Goal: Task Accomplishment & Management: Manage account settings

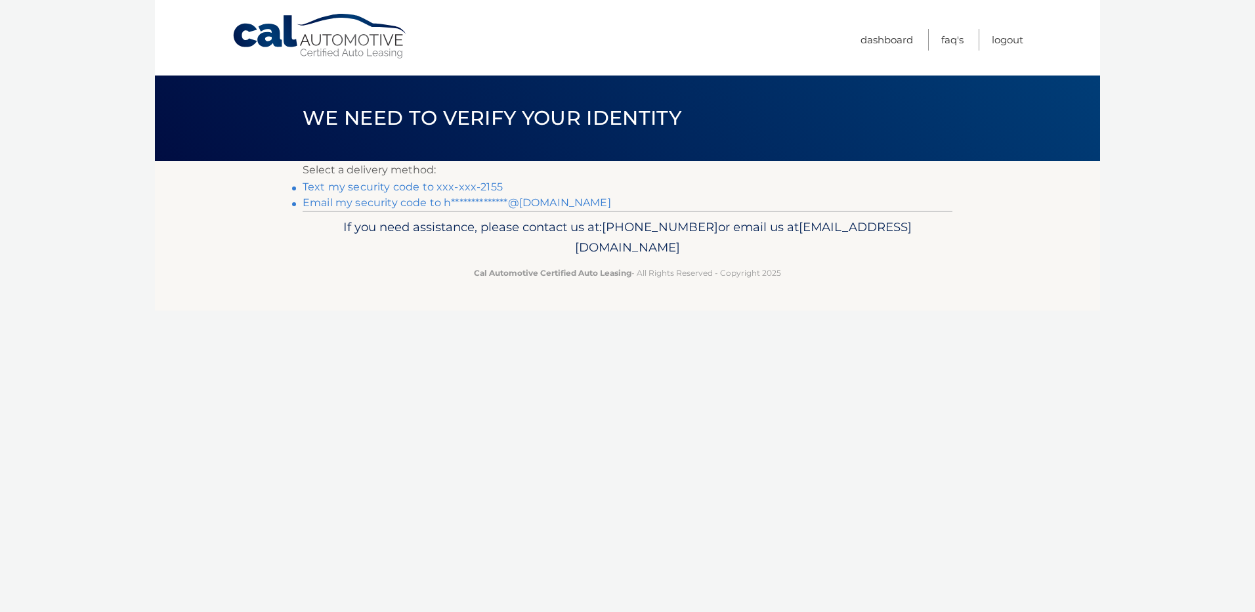
click at [480, 184] on link "Text my security code to xxx-xxx-2155" at bounding box center [403, 186] width 200 height 12
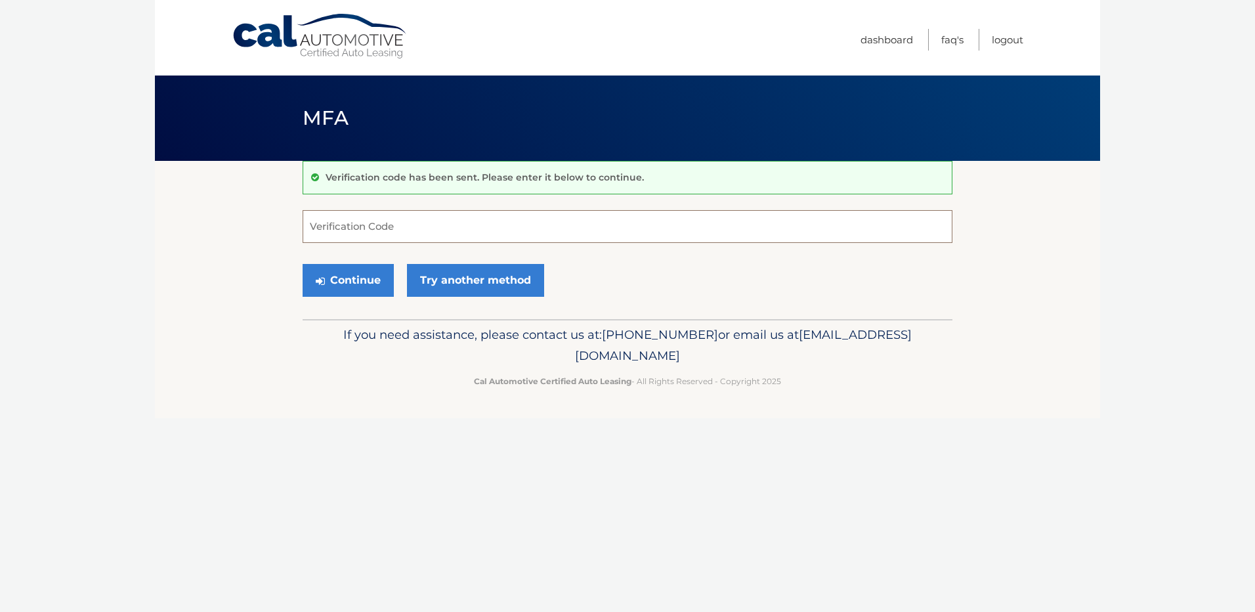
click at [535, 230] on input "Verification Code" at bounding box center [628, 226] width 650 height 33
type input "257264"
click at [377, 274] on button "Continue" at bounding box center [348, 280] width 91 height 33
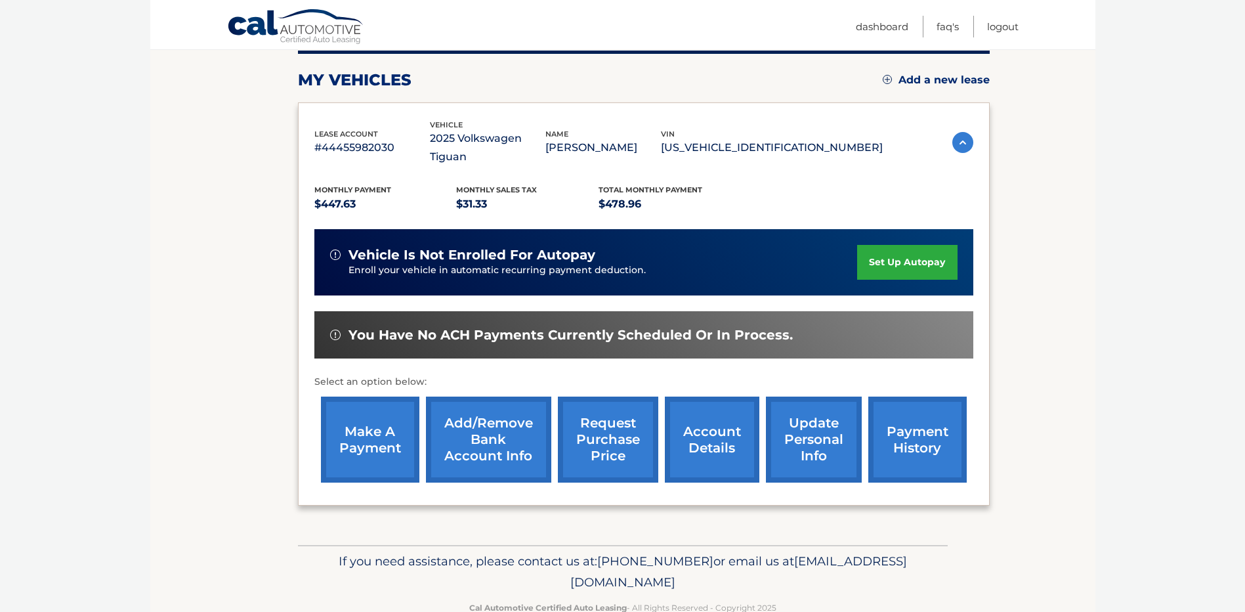
scroll to position [184, 0]
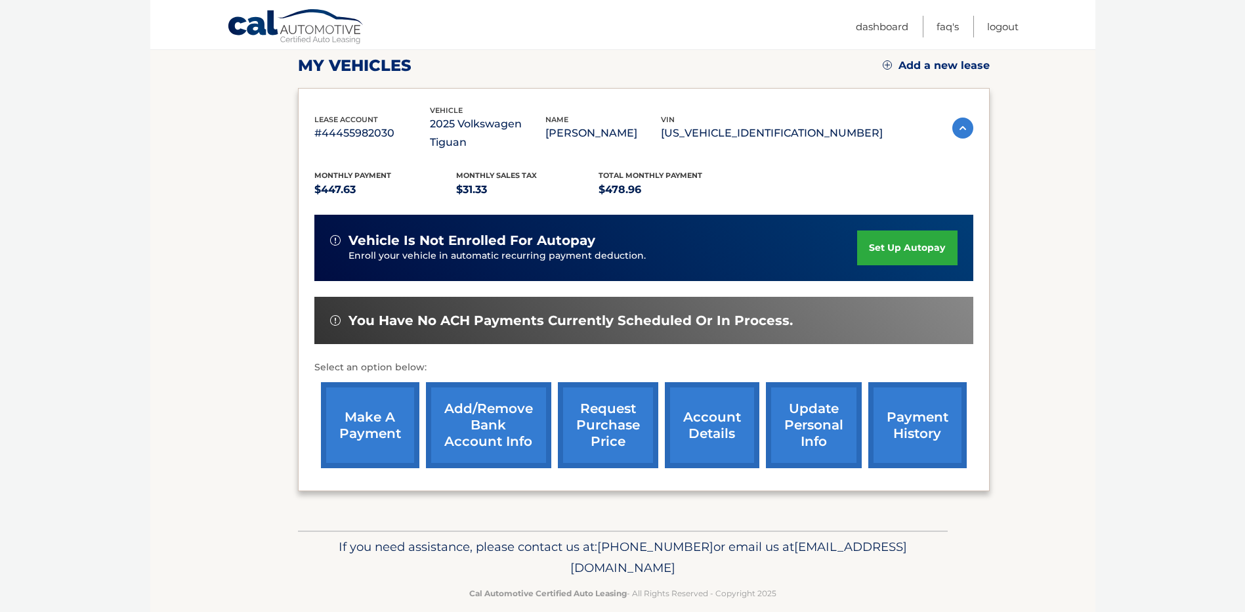
click at [922, 230] on link "set up autopay" at bounding box center [907, 247] width 100 height 35
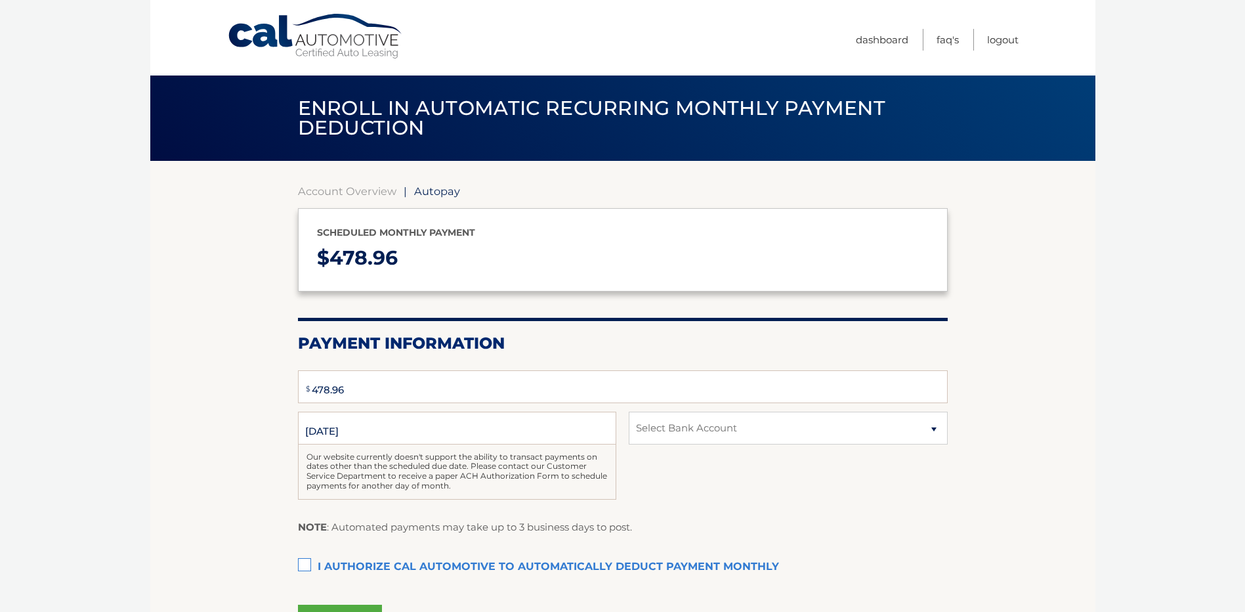
select select "YTM3ZGMwNDYtMzNlOC00NzBhLWIzMzEtNjNmYTQxYTcwYTZm"
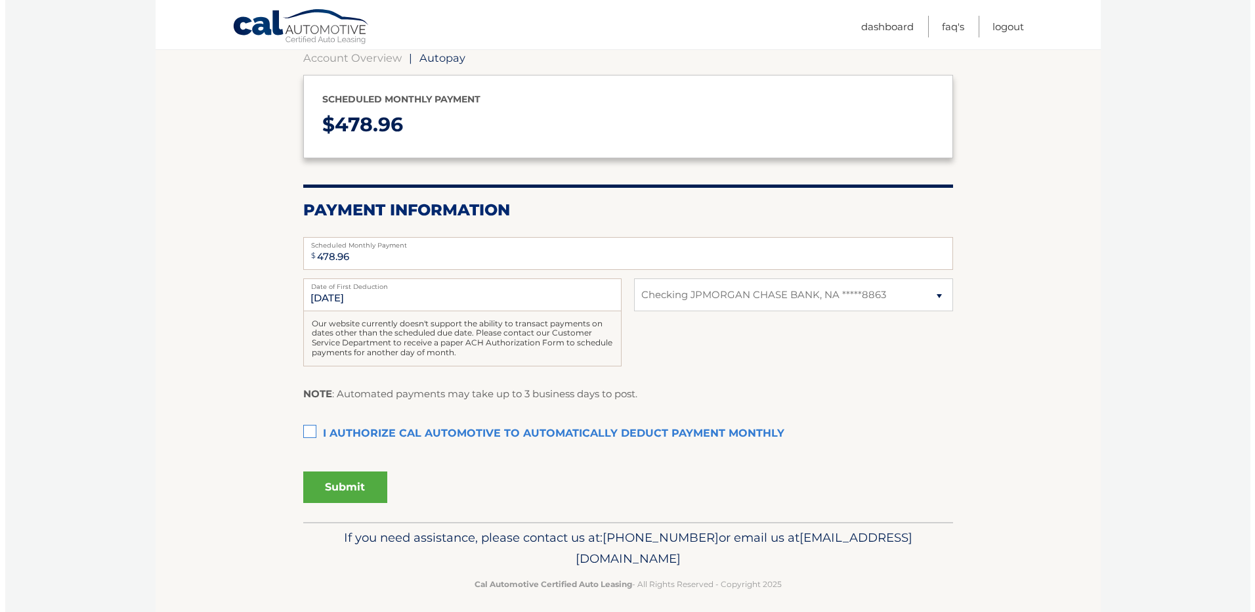
scroll to position [142, 0]
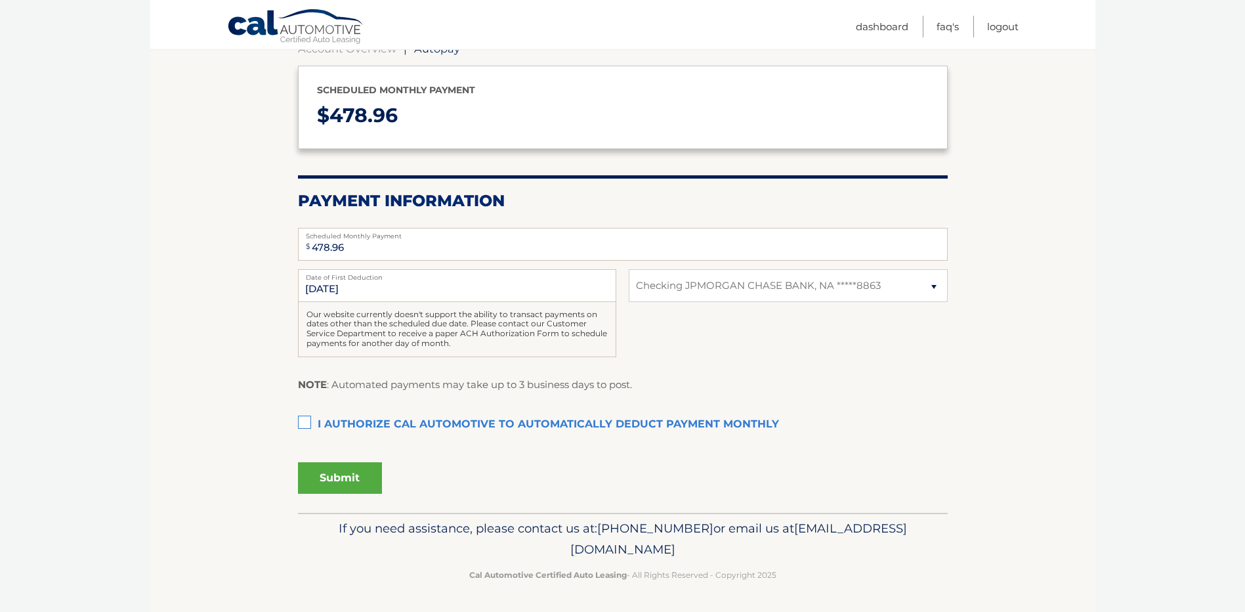
click at [304, 426] on label "I authorize cal automotive to automatically deduct payment monthly This checkbo…" at bounding box center [623, 425] width 650 height 26
click at [0, 0] on input "I authorize cal automotive to automatically deduct payment monthly This checkbo…" at bounding box center [0, 0] width 0 height 0
click at [347, 290] on input "10/27/2025" at bounding box center [457, 285] width 318 height 33
click at [358, 491] on button "Submit" at bounding box center [340, 478] width 84 height 32
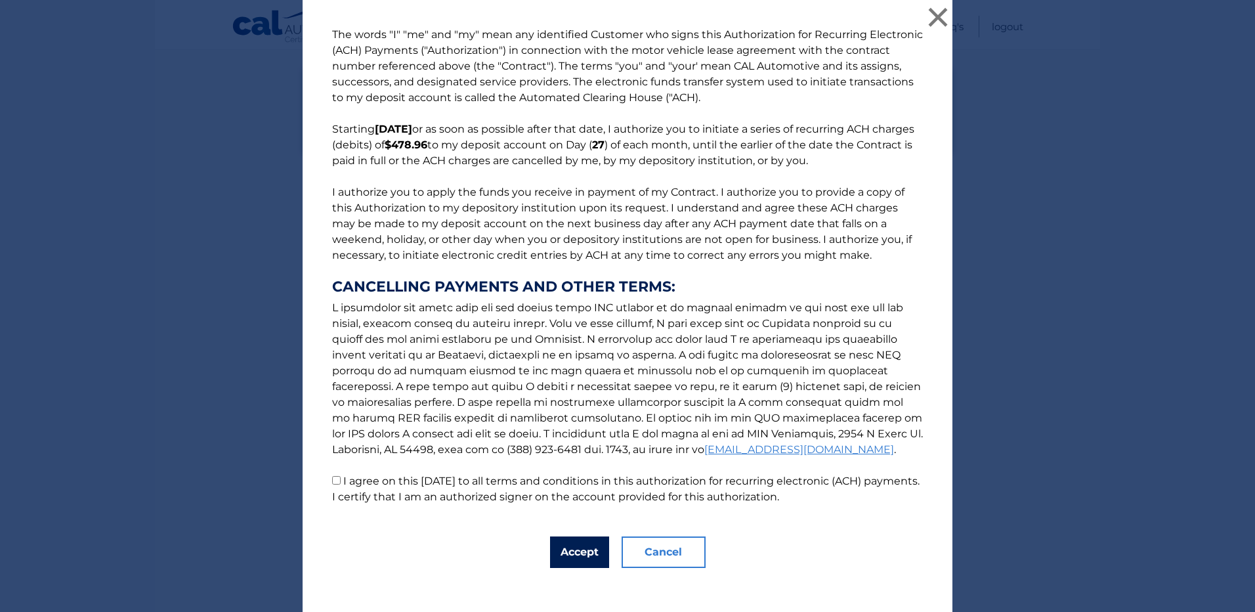
click at [578, 545] on button "Accept" at bounding box center [579, 552] width 59 height 32
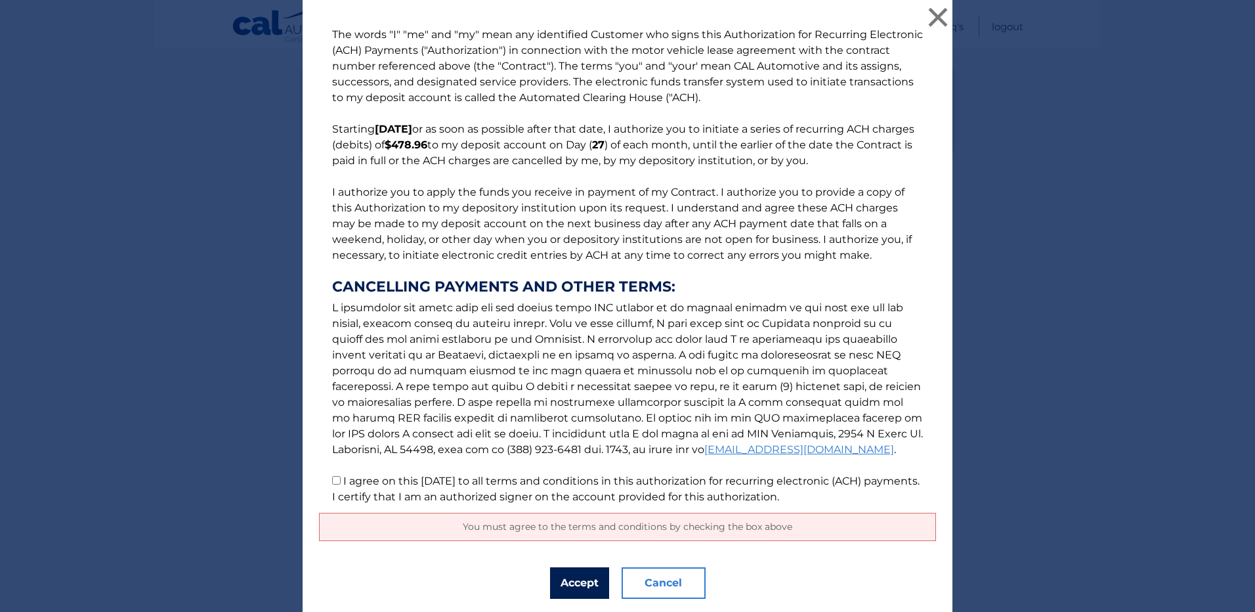
scroll to position [39, 0]
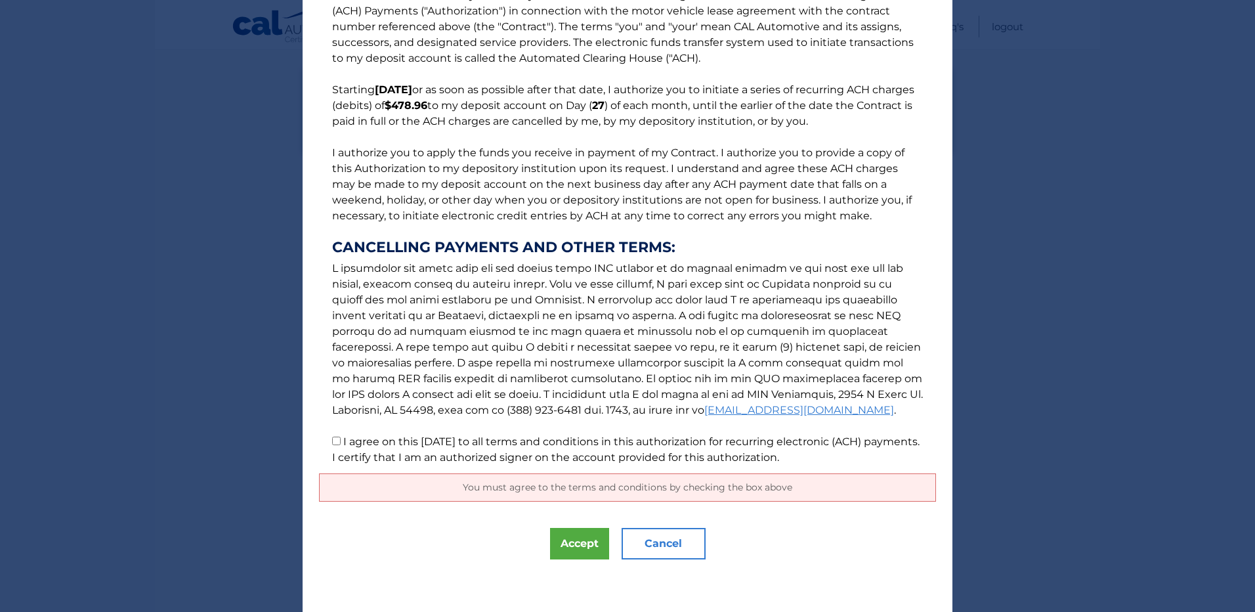
click at [332, 443] on input "I agree on this 09/30/2025 to all terms and conditions in this authorization fo…" at bounding box center [336, 440] width 9 height 9
checkbox input "true"
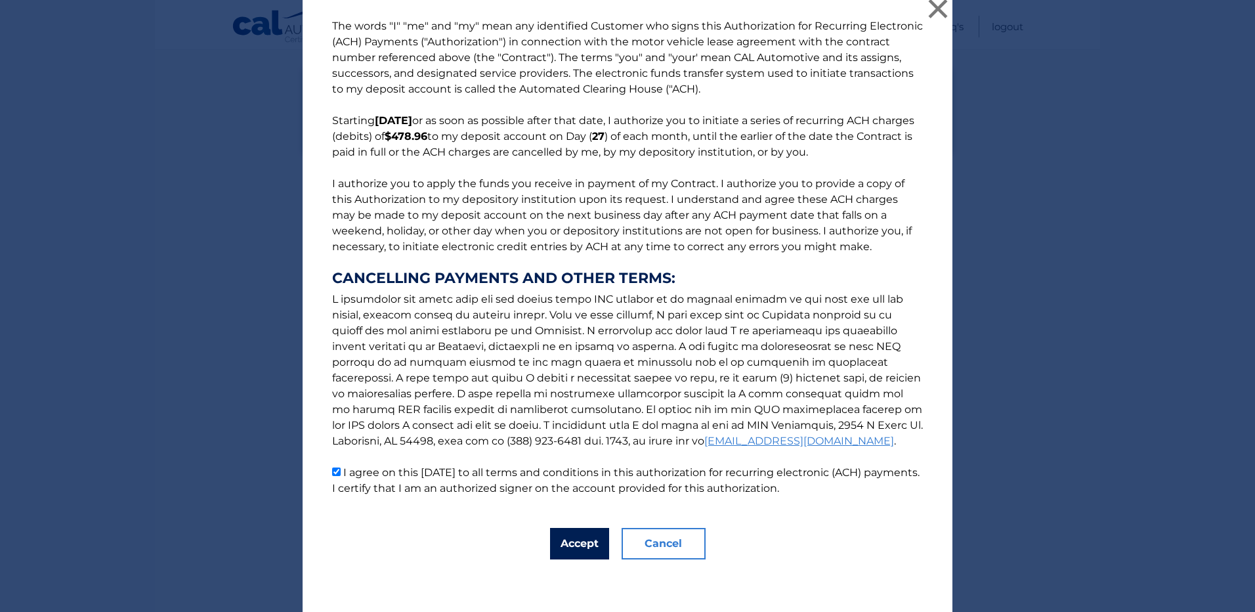
click at [564, 545] on button "Accept" at bounding box center [579, 544] width 59 height 32
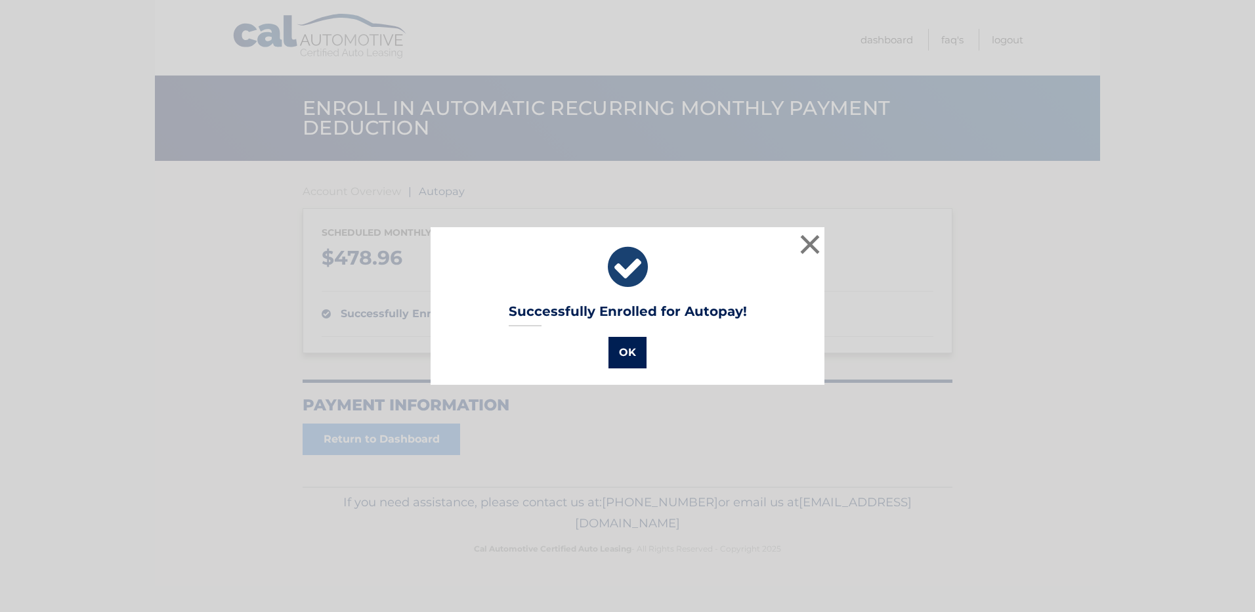
click at [627, 349] on button "OK" at bounding box center [627, 353] width 38 height 32
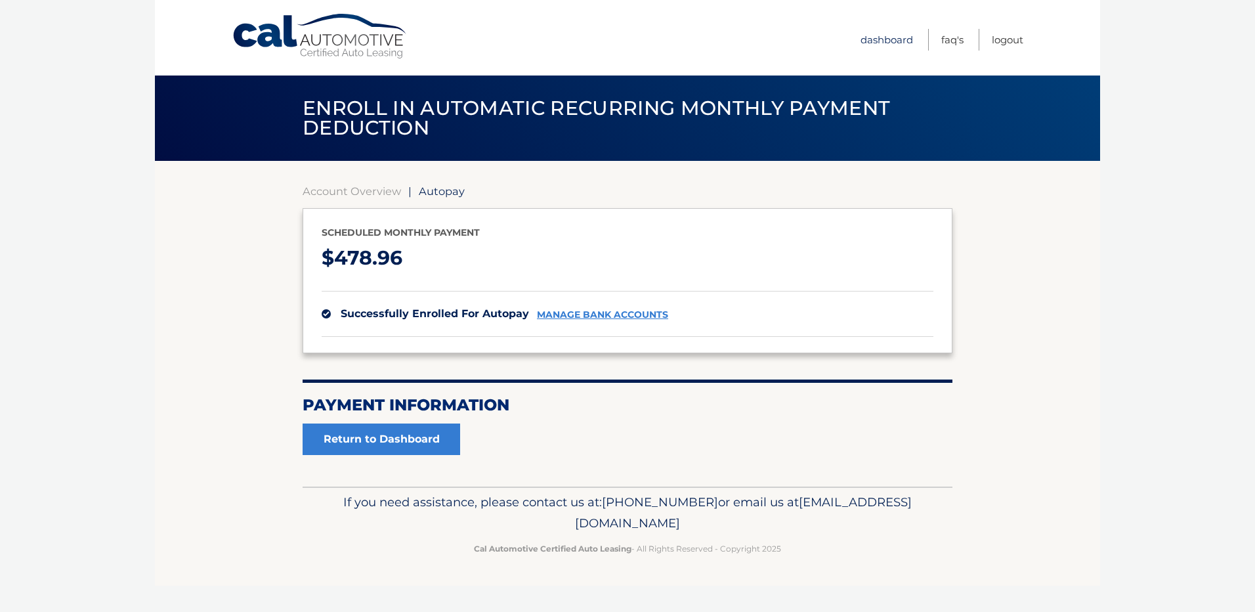
click at [898, 42] on link "Dashboard" at bounding box center [886, 40] width 53 height 22
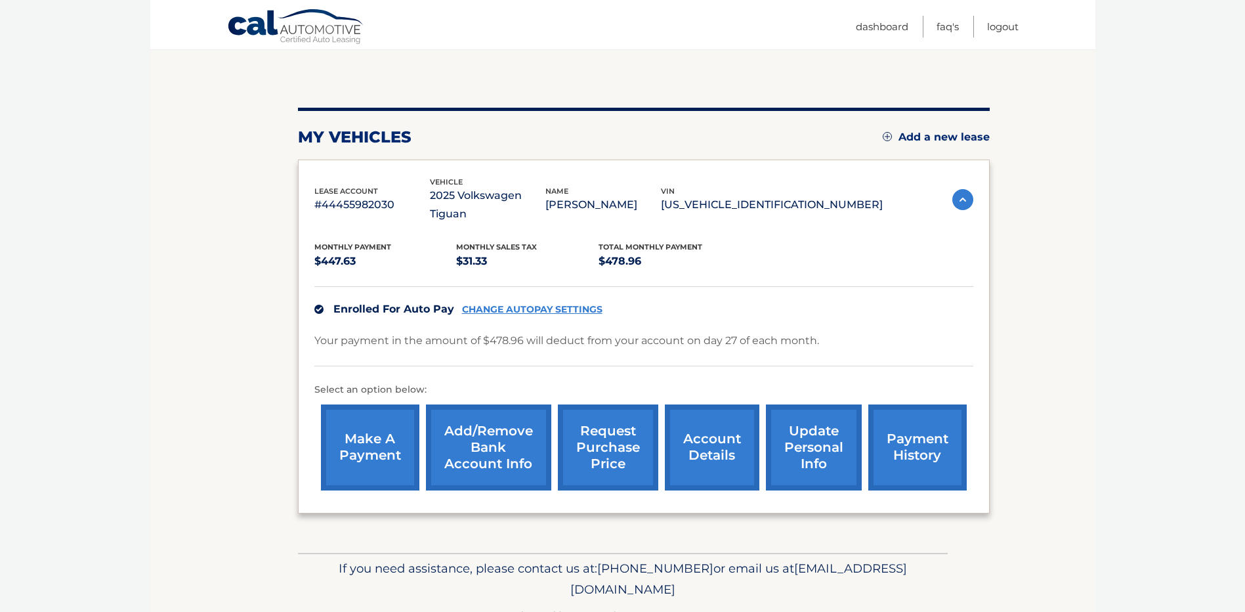
scroll to position [134, 0]
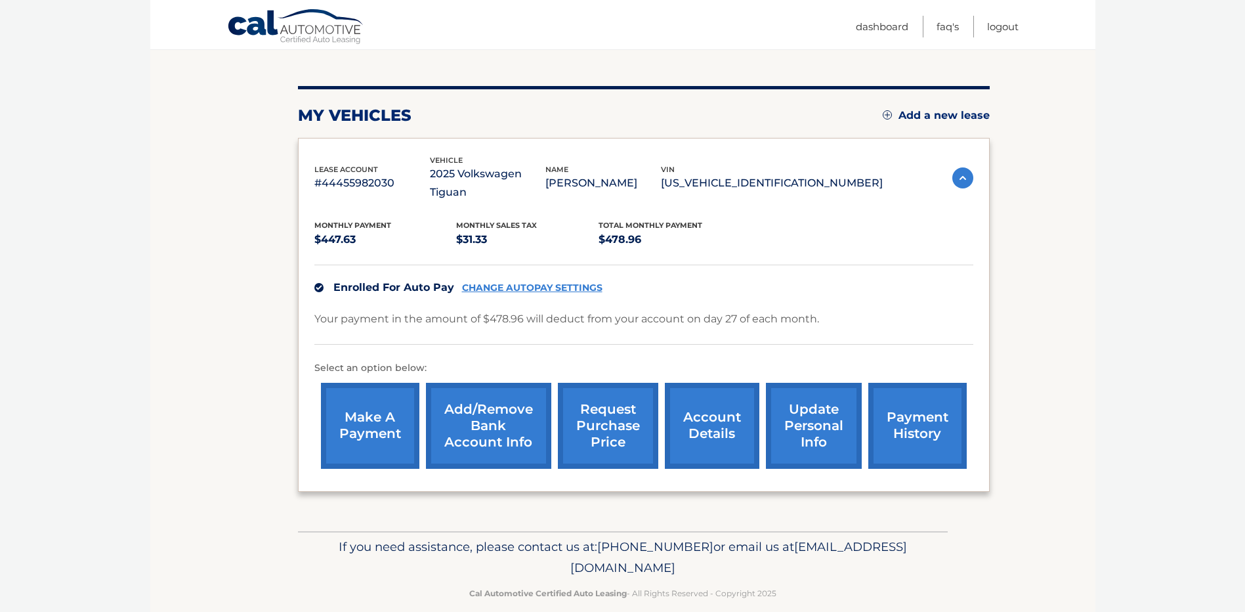
click at [951, 394] on link "payment history" at bounding box center [917, 426] width 98 height 86
click at [371, 419] on link "make a payment" at bounding box center [370, 426] width 98 height 86
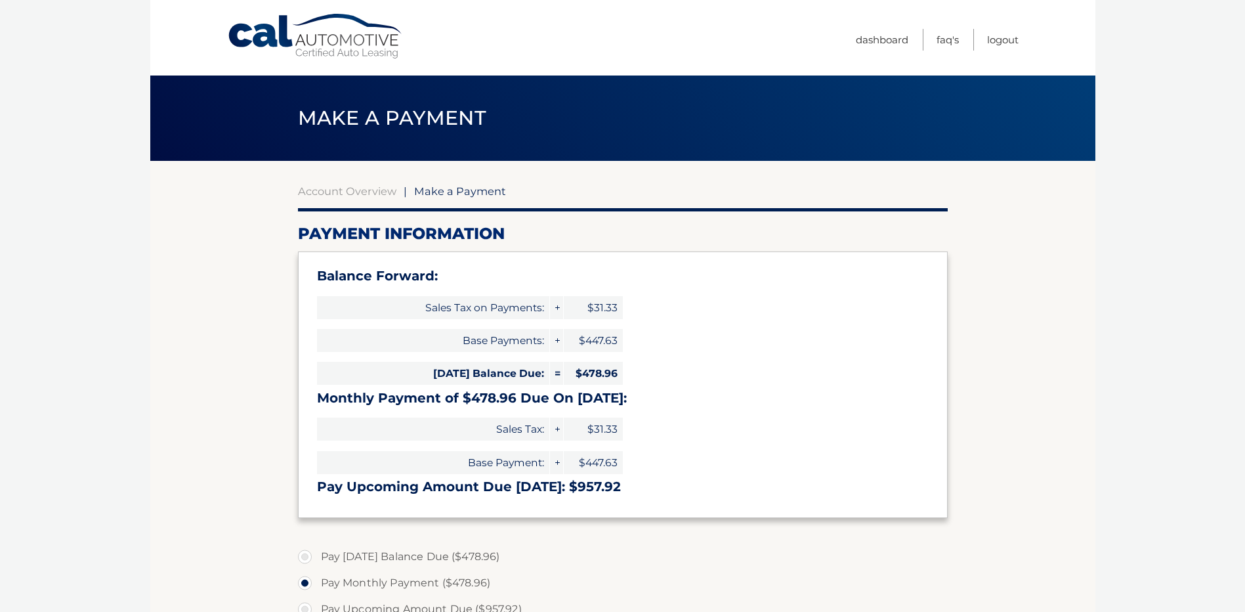
select select "YTM3ZGMwNDYtMzNlOC00NzBhLWIzMzEtNjNmYTQxYTcwYTZm"
click at [866, 40] on link "Dashboard" at bounding box center [882, 40] width 53 height 22
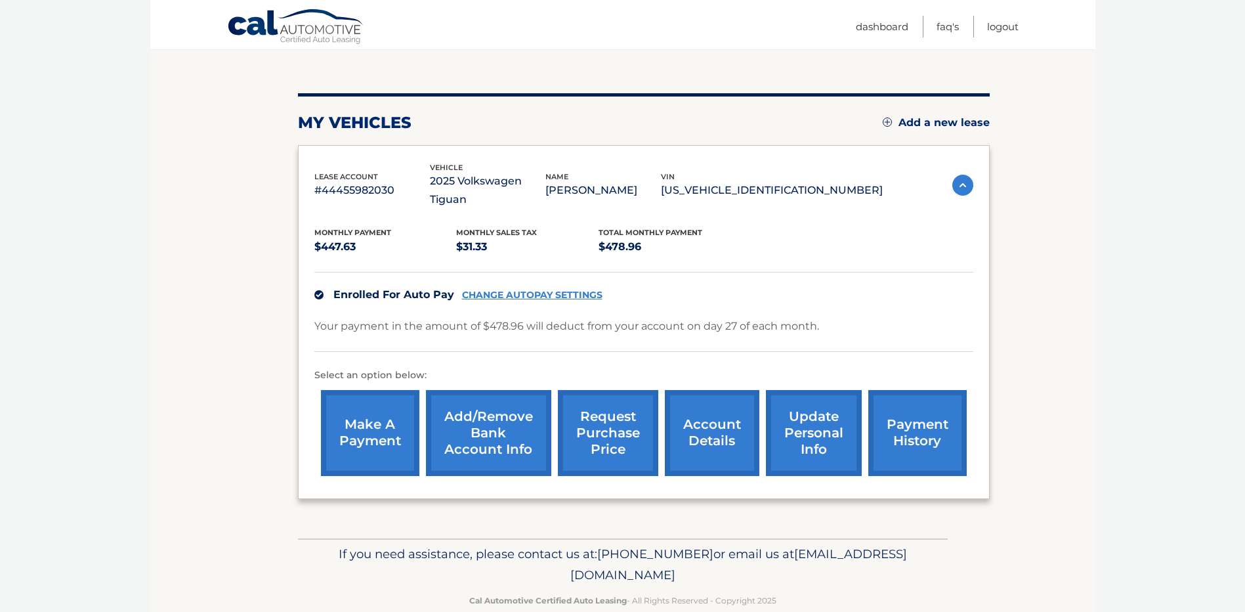
scroll to position [131, 0]
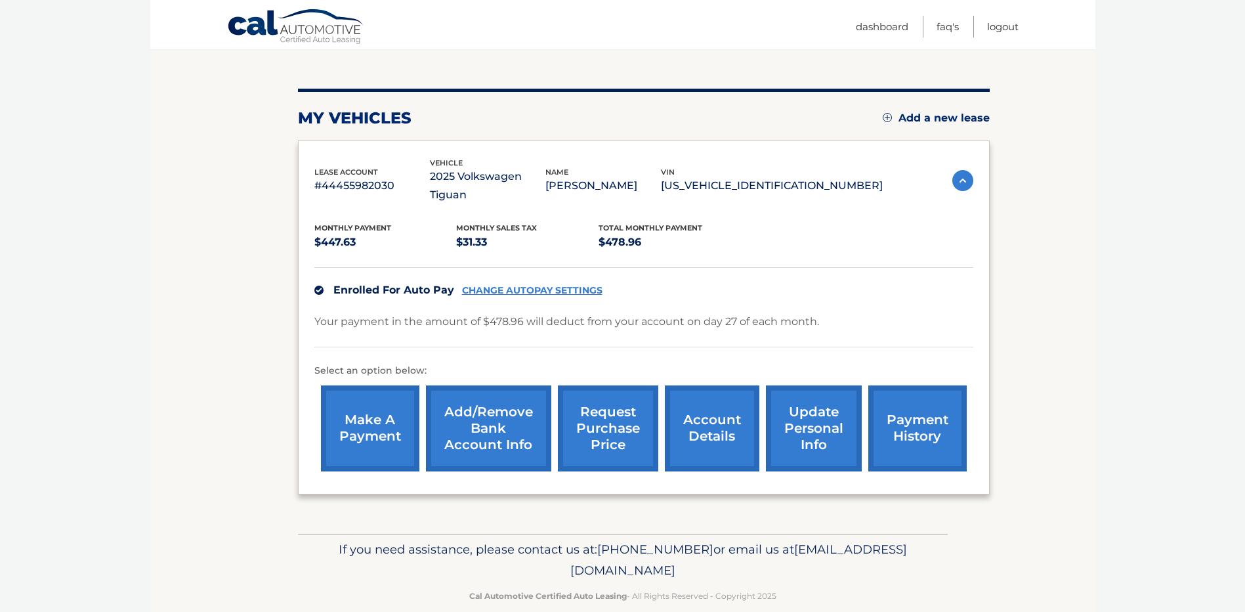
click at [698, 418] on link "account details" at bounding box center [712, 428] width 95 height 86
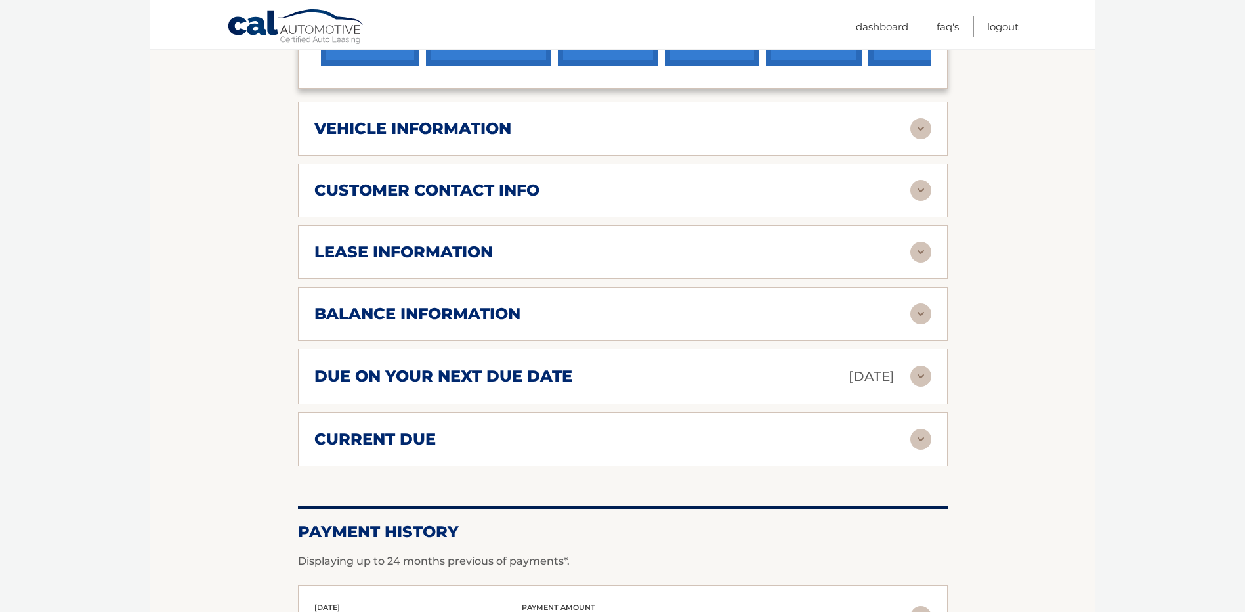
scroll to position [591, 0]
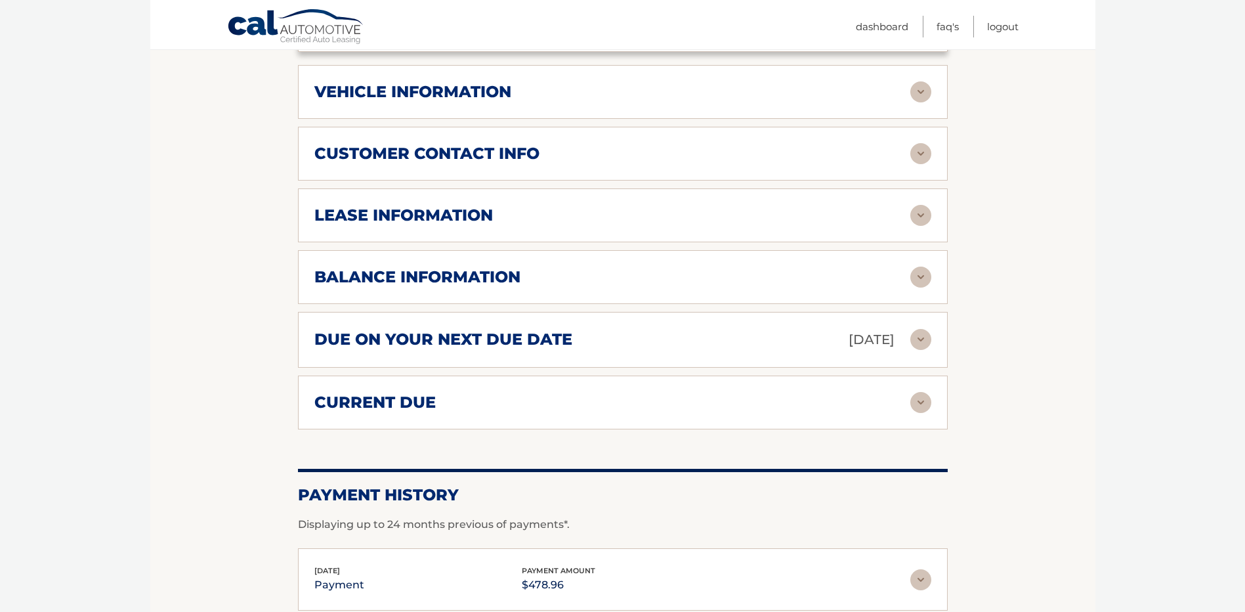
click at [595, 345] on div "due on your next due date [DATE]" at bounding box center [612, 339] width 596 height 23
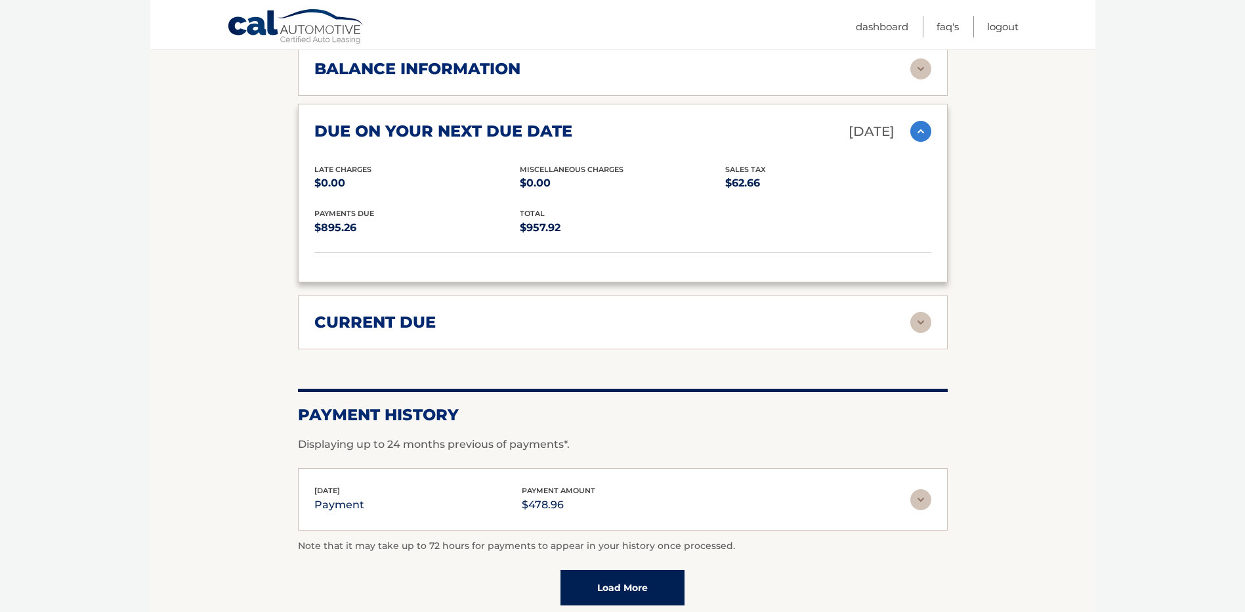
scroll to position [853, 0]
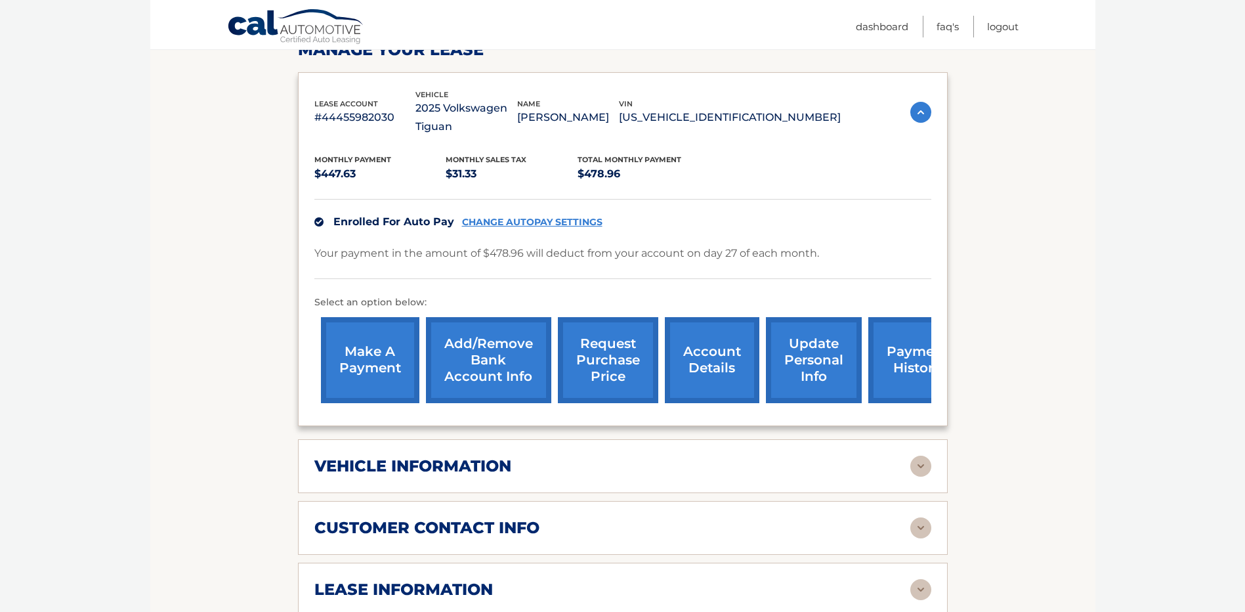
scroll to position [263, 0]
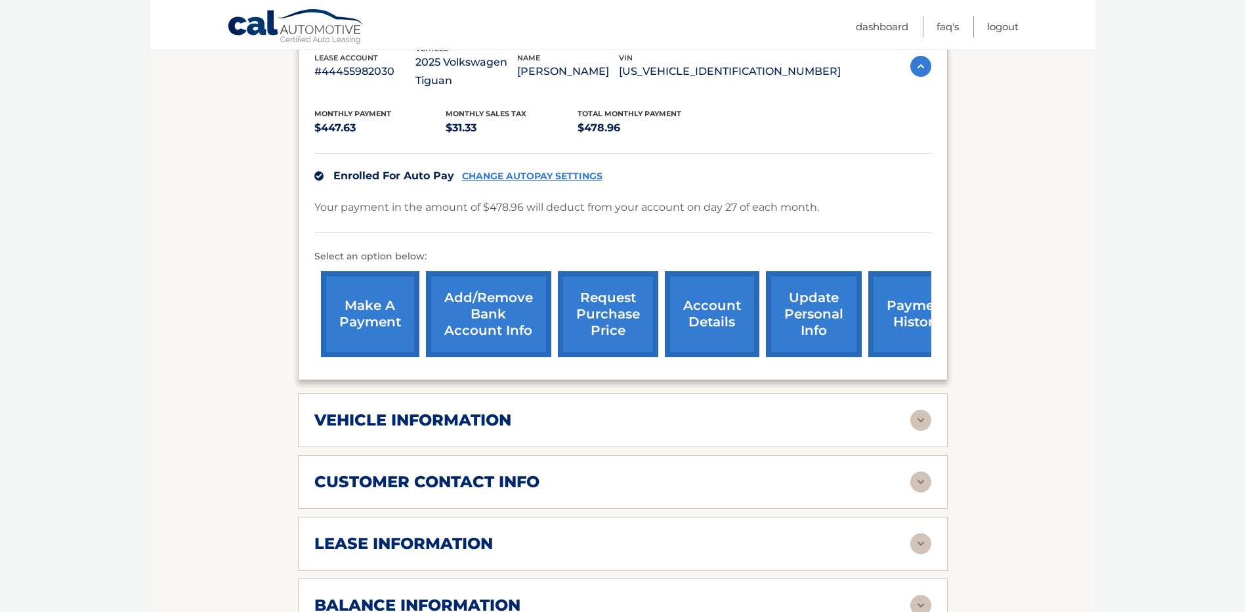
drag, startPoint x: 353, startPoint y: 316, endPoint x: 340, endPoint y: 320, distance: 13.9
click at [353, 316] on link "make a payment" at bounding box center [370, 314] width 98 height 86
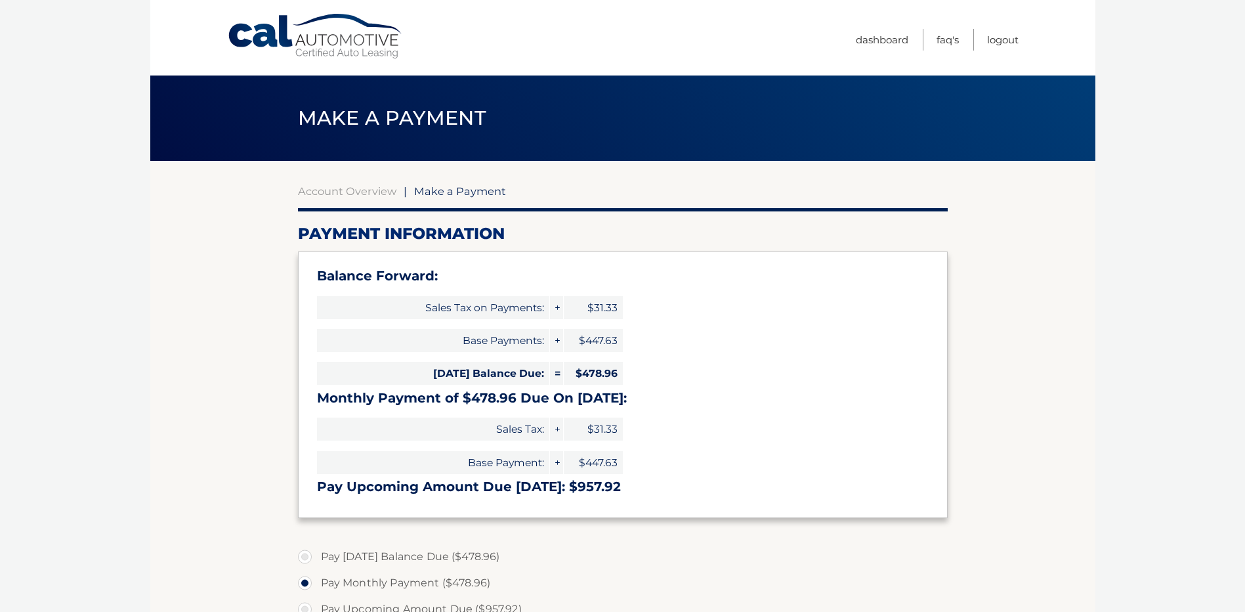
select select "YTM3ZGMwNDYtMzNlOC00NzBhLWIzMzEtNjNmYTQxYTcwYTZm"
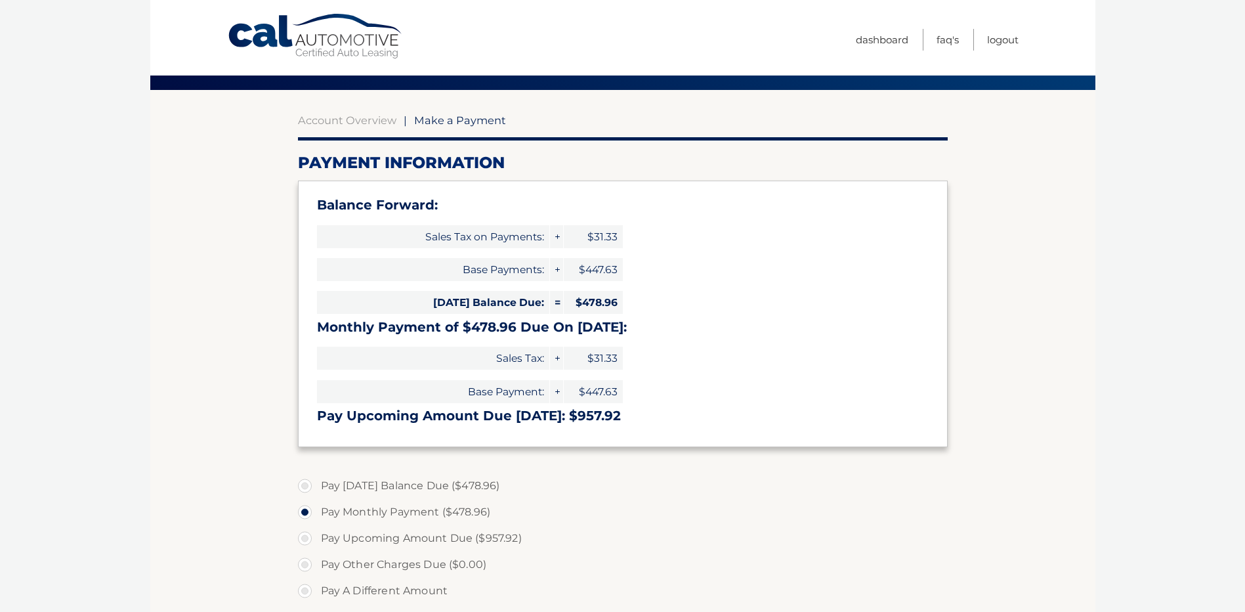
scroll to position [197, 0]
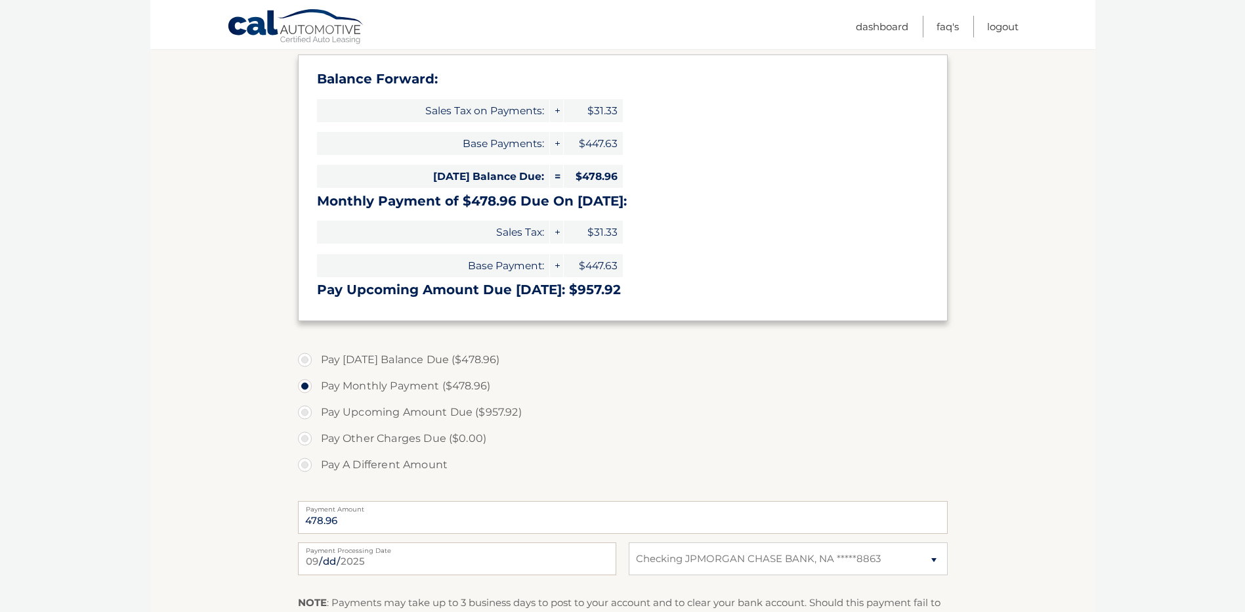
click at [310, 356] on label "Pay Today's Balance Due ($478.96)" at bounding box center [623, 360] width 650 height 26
click at [310, 356] on input "Pay Today's Balance Due ($478.96)" at bounding box center [309, 357] width 13 height 21
radio input "true"
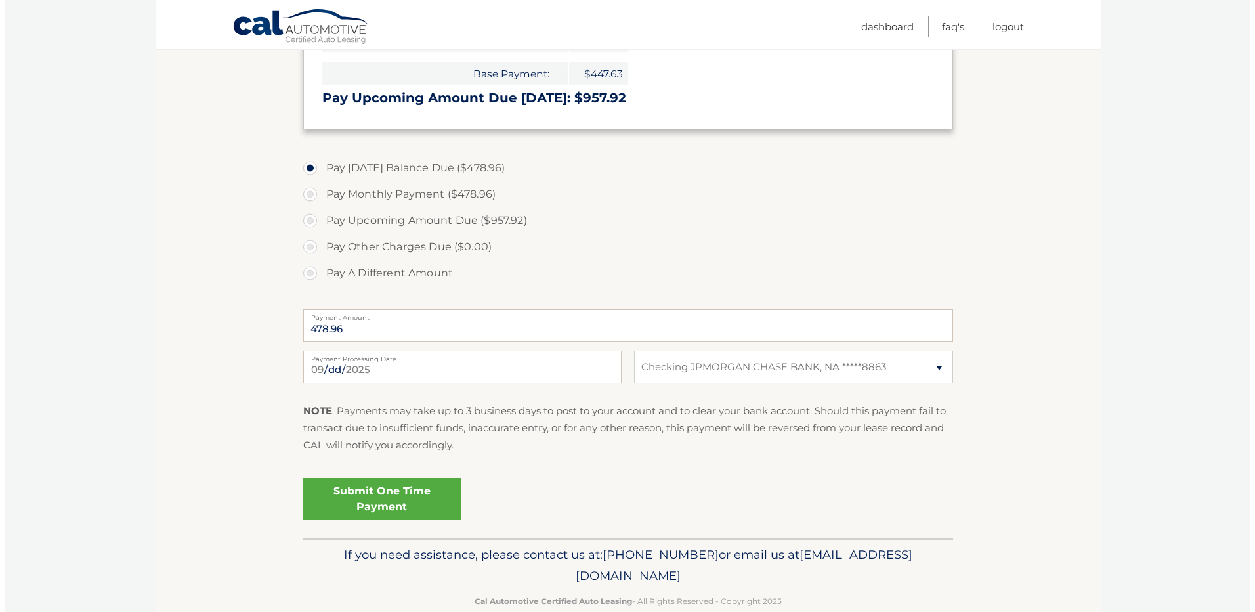
scroll to position [394, 0]
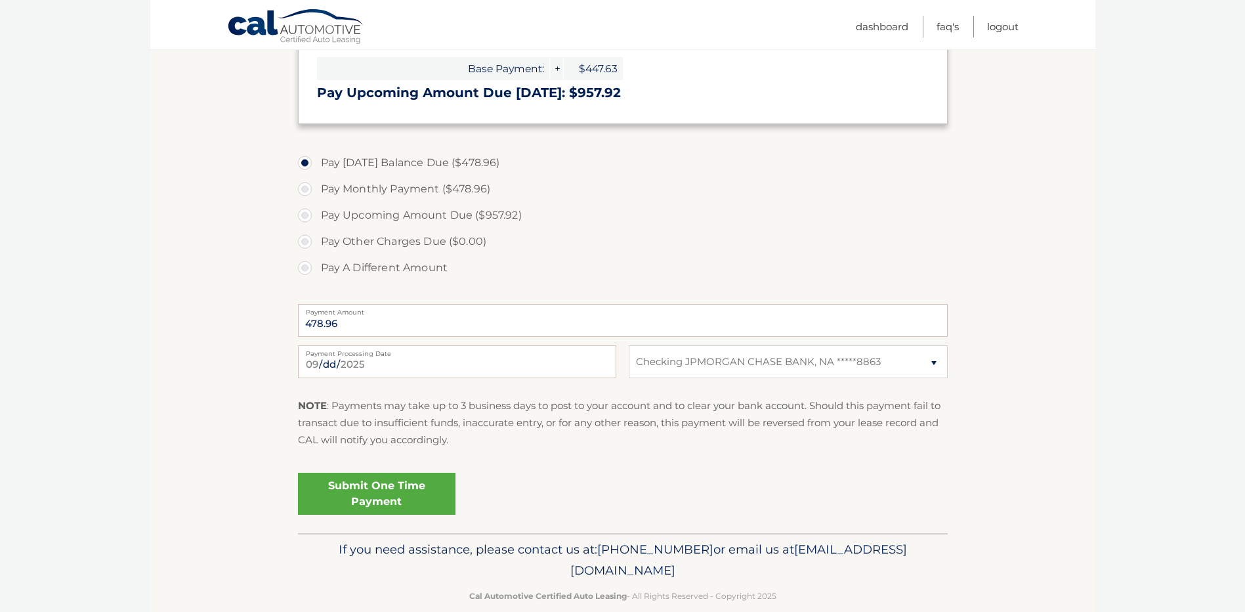
click at [402, 482] on link "Submit One Time Payment" at bounding box center [377, 494] width 158 height 42
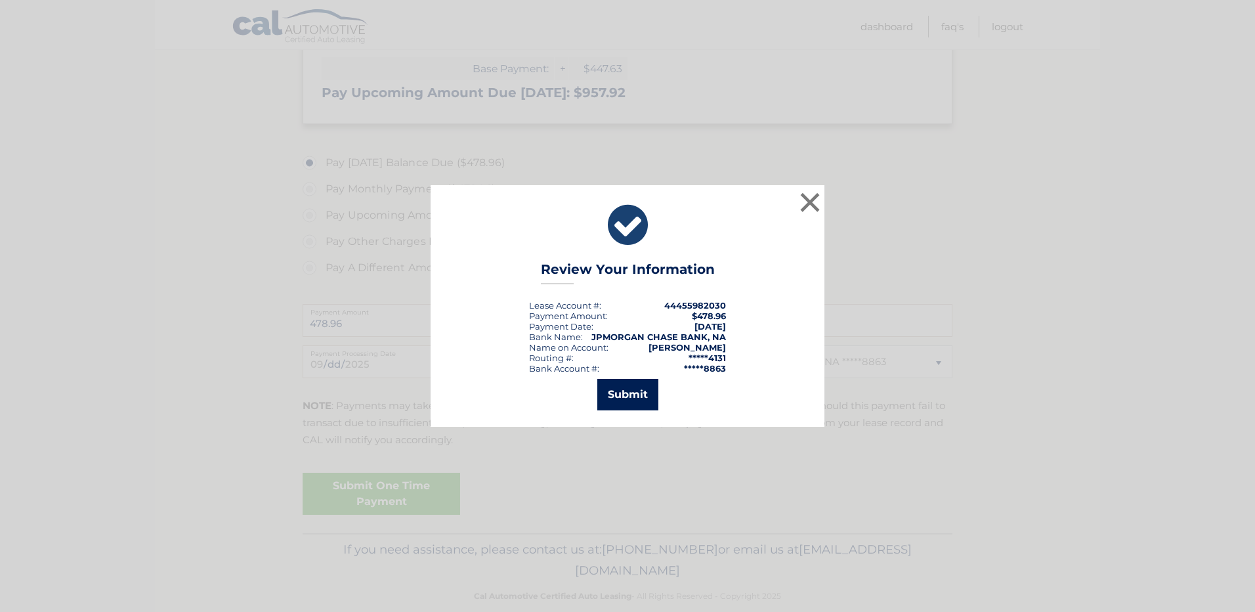
click at [624, 402] on button "Submit" at bounding box center [627, 395] width 61 height 32
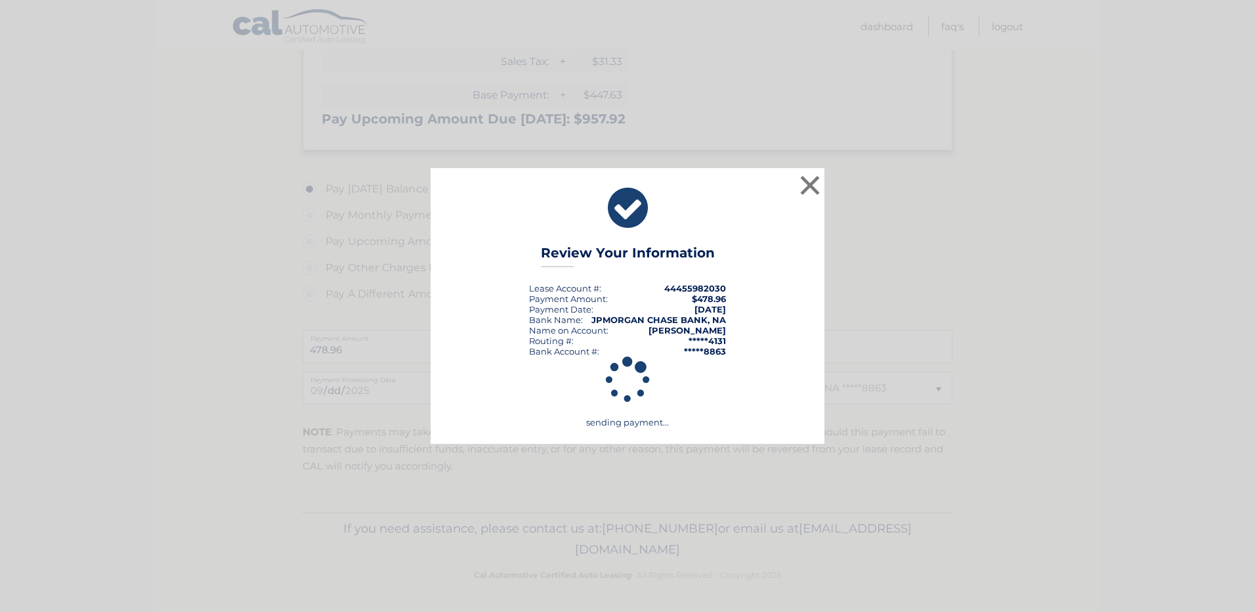
scroll to position [368, 0]
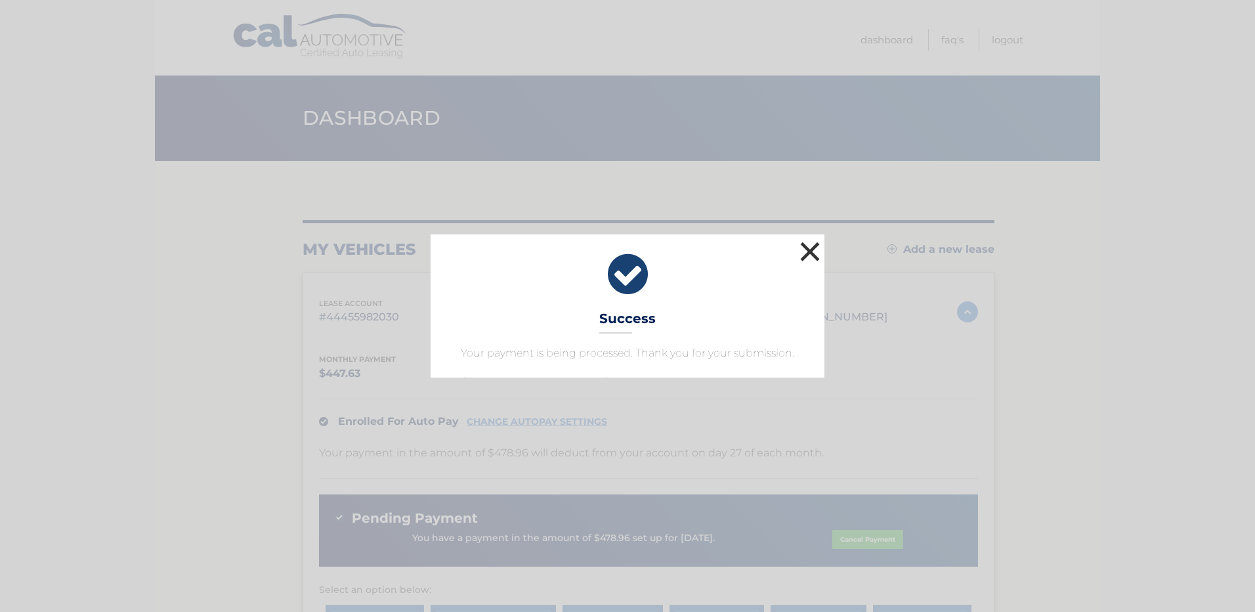
click at [816, 257] on button "×" at bounding box center [810, 251] width 26 height 26
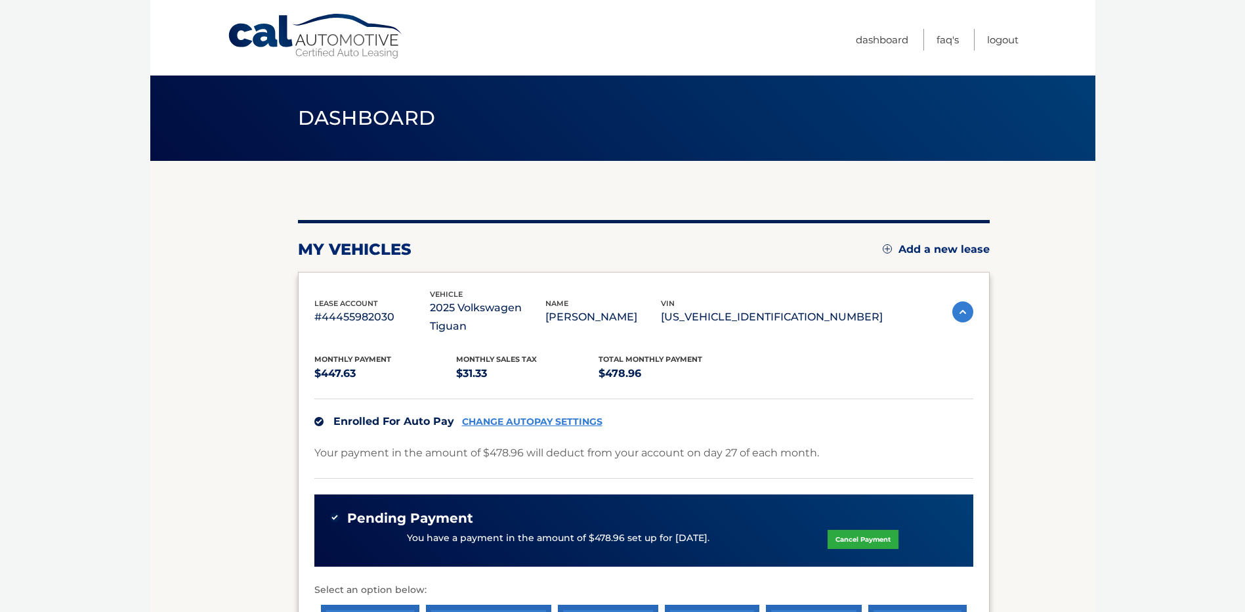
click at [1059, 382] on section "my vehicles Add a new lease lease account #44455982030 vehicle 2025 Volkswagen …" at bounding box center [622, 457] width 945 height 592
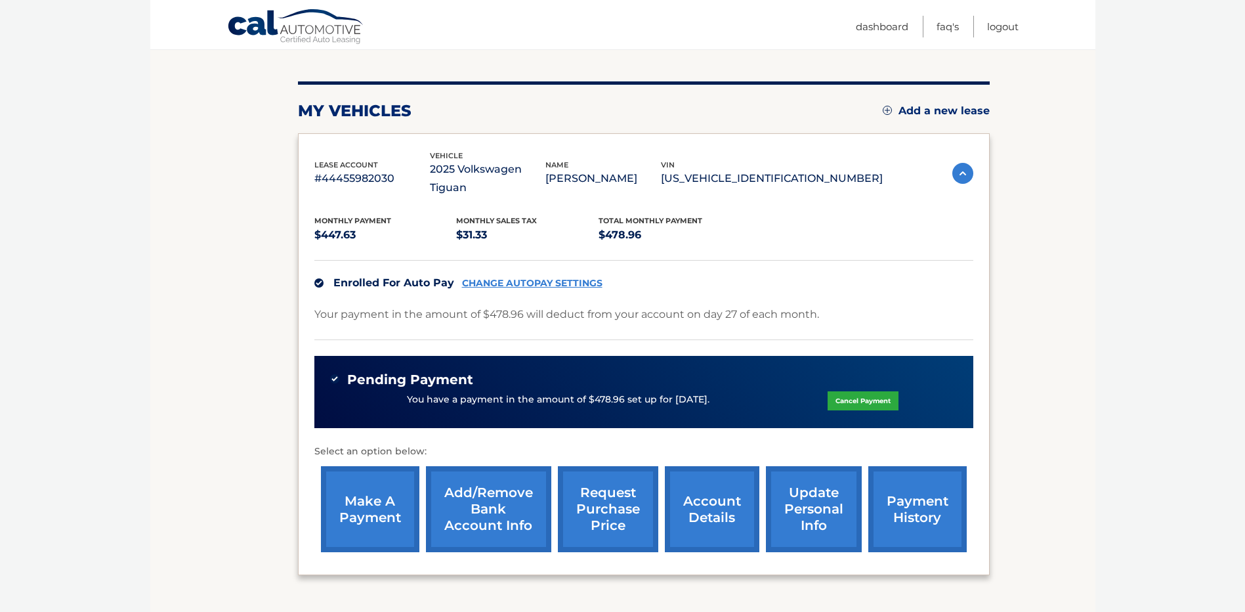
scroll to position [222, 0]
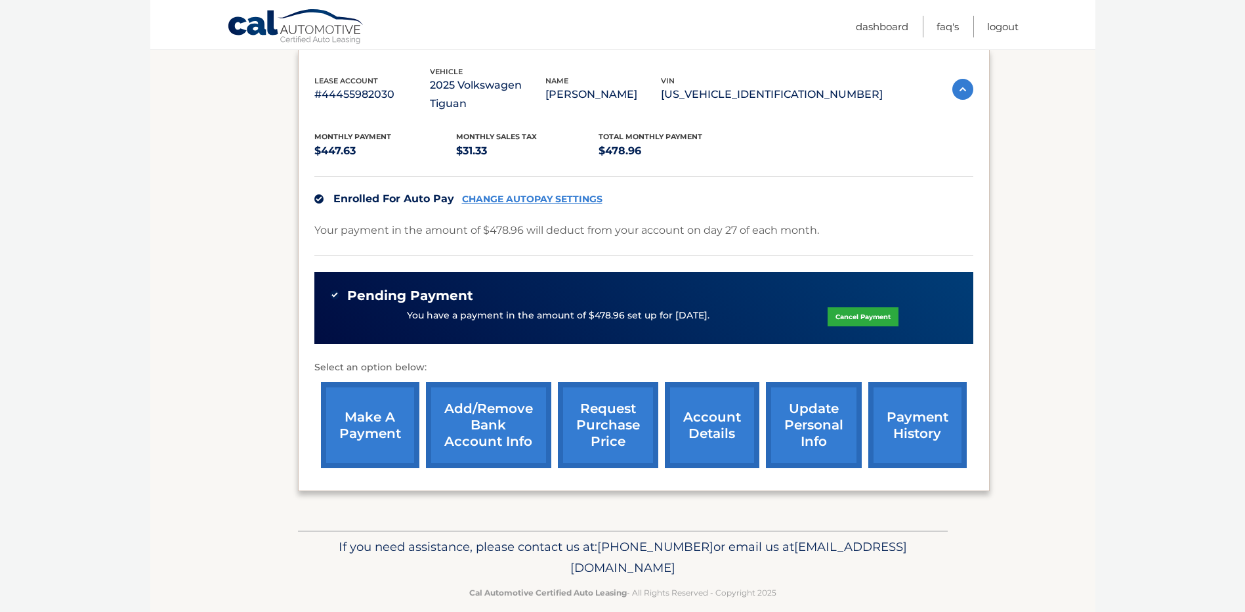
click at [922, 421] on link "payment history" at bounding box center [917, 425] width 98 height 86
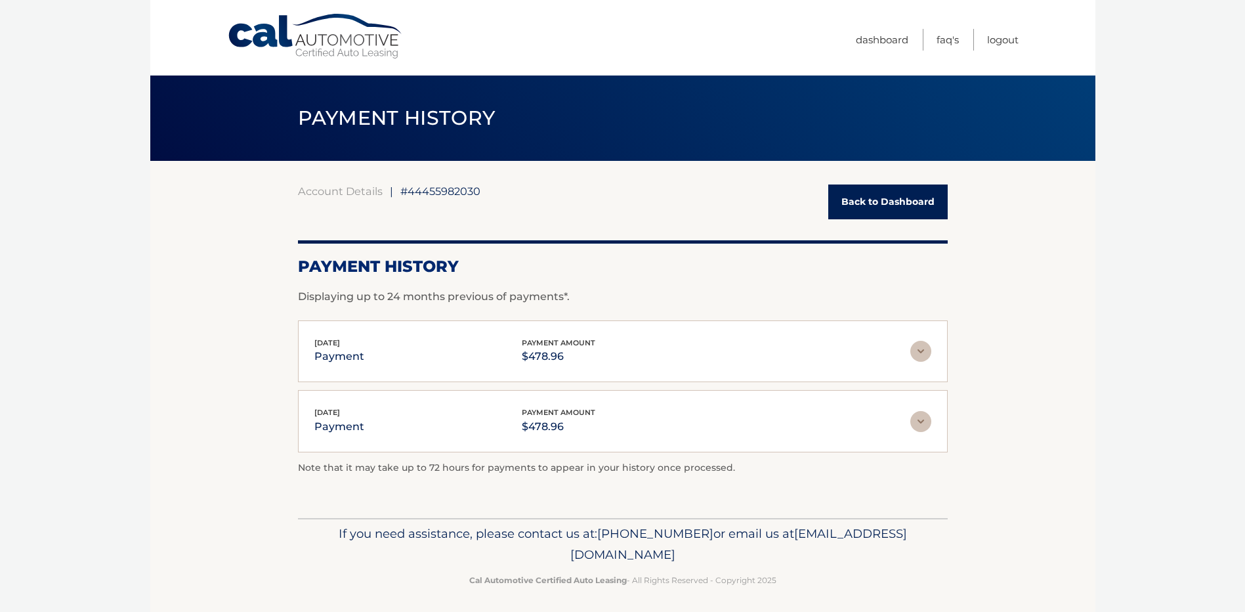
click at [905, 201] on link "Back to Dashboard" at bounding box center [887, 201] width 119 height 35
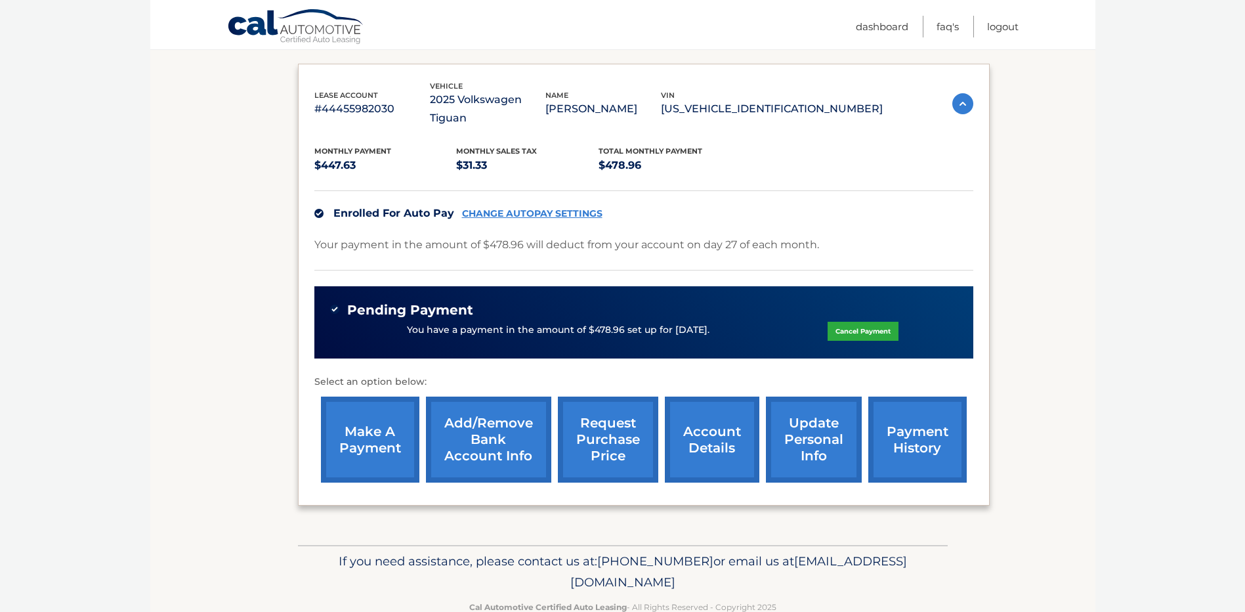
scroll to position [222, 0]
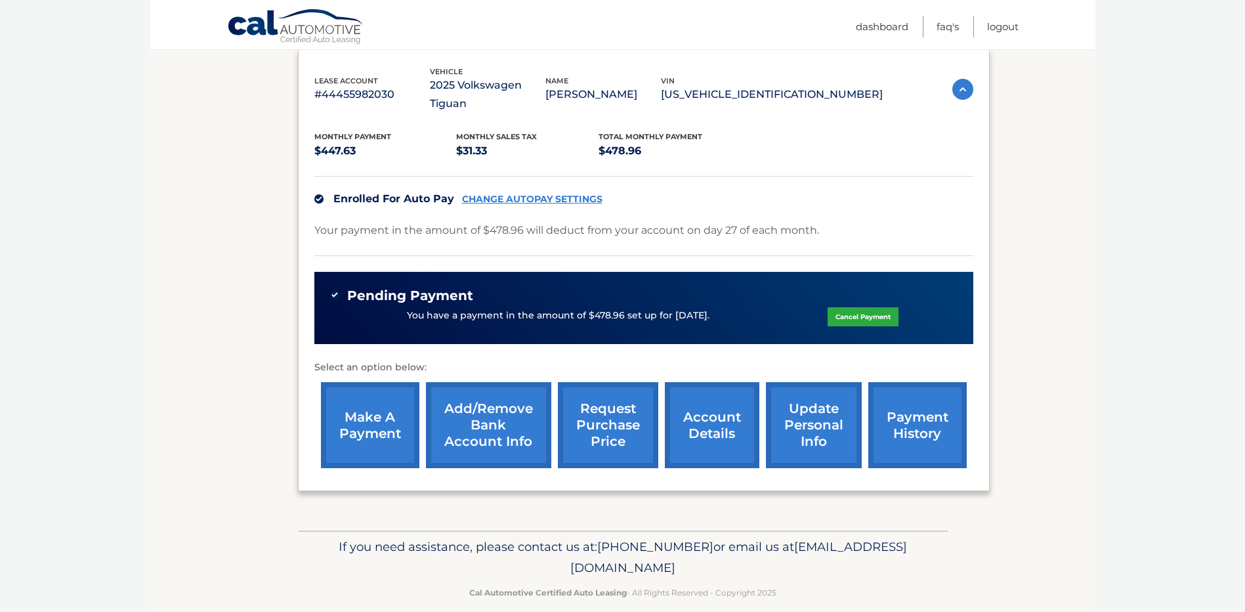
click at [709, 410] on link "account details" at bounding box center [712, 425] width 95 height 86
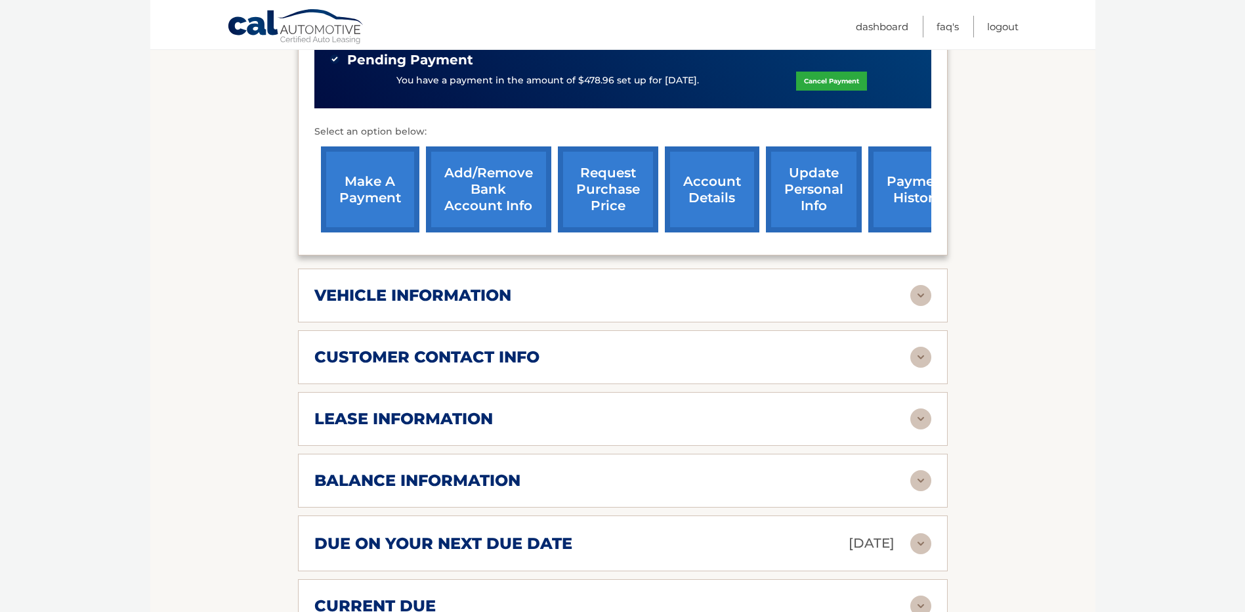
scroll to position [525, 0]
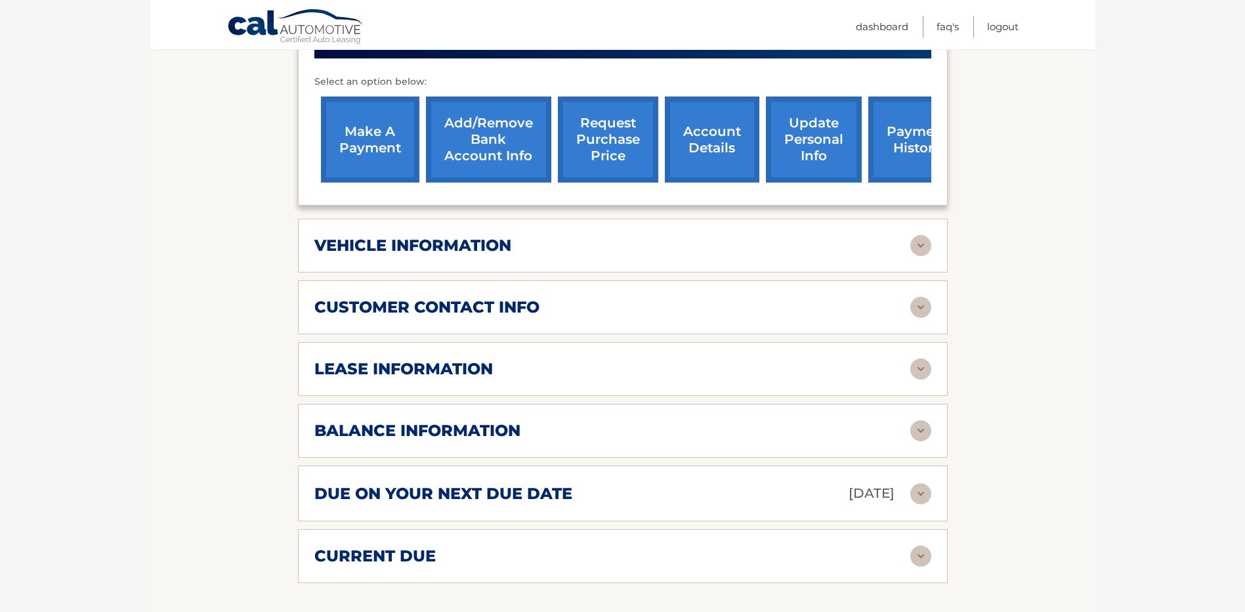
click at [891, 494] on p "[DATE]" at bounding box center [872, 493] width 46 height 23
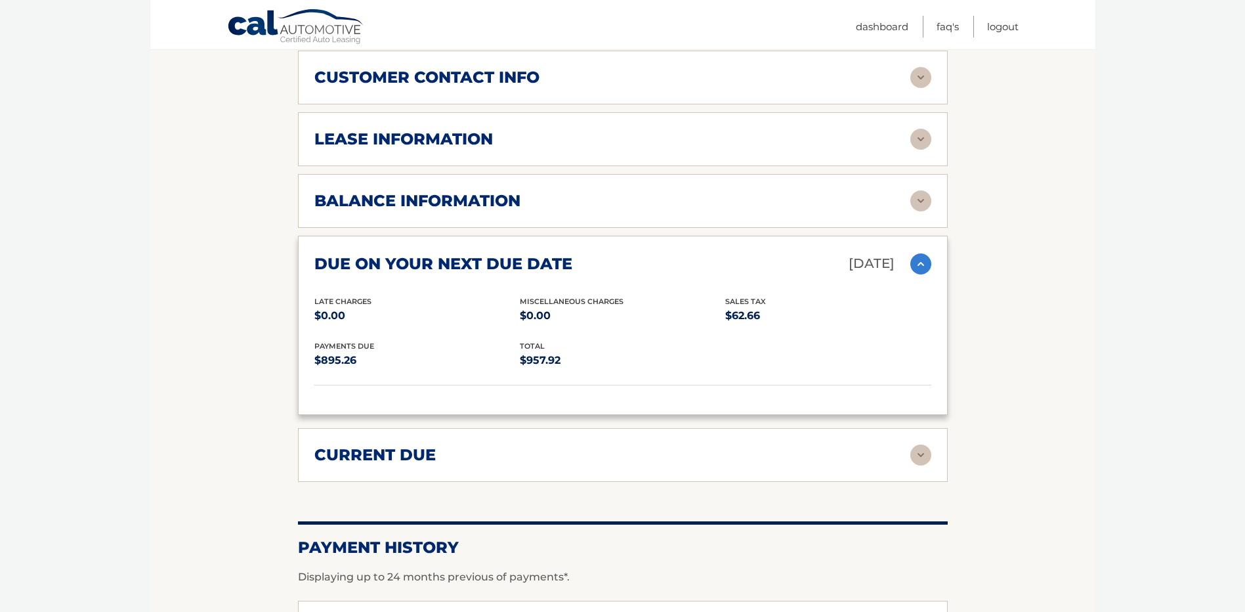
scroll to position [919, 0]
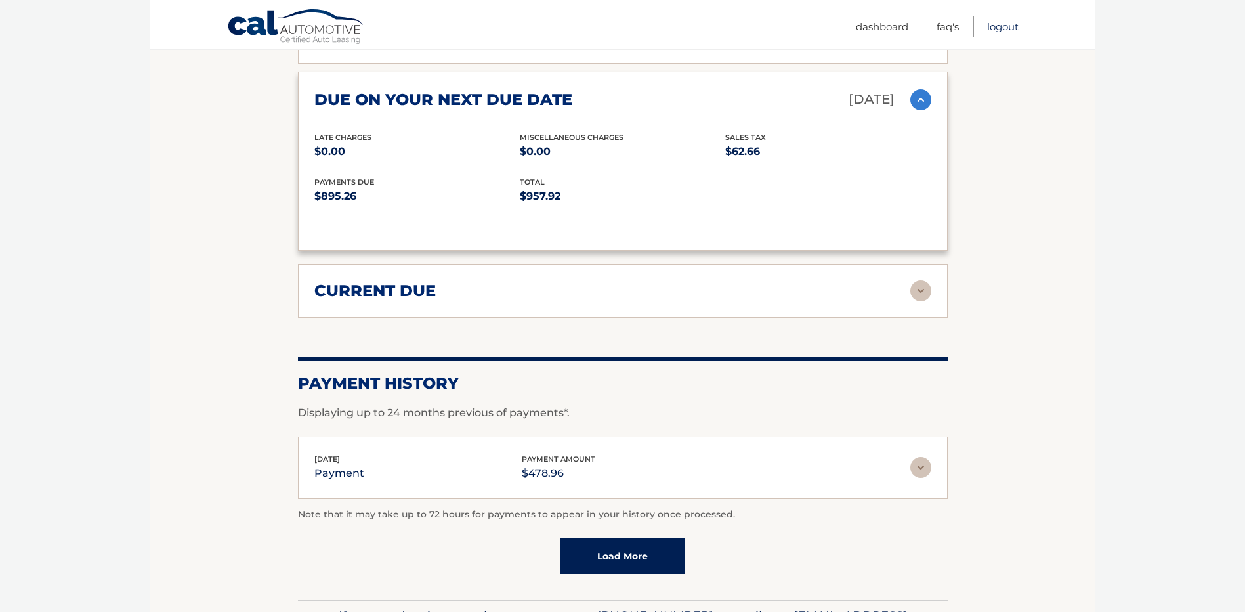
click at [1007, 25] on link "Logout" at bounding box center [1003, 27] width 32 height 22
